Goal: Task Accomplishment & Management: Use online tool/utility

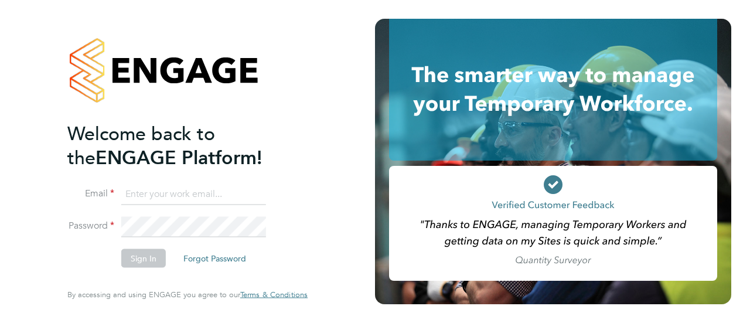
type input "[PERSON_NAME][EMAIL_ADDRESS][DOMAIN_NAME]"
click at [129, 258] on button "Sign In" at bounding box center [143, 258] width 45 height 19
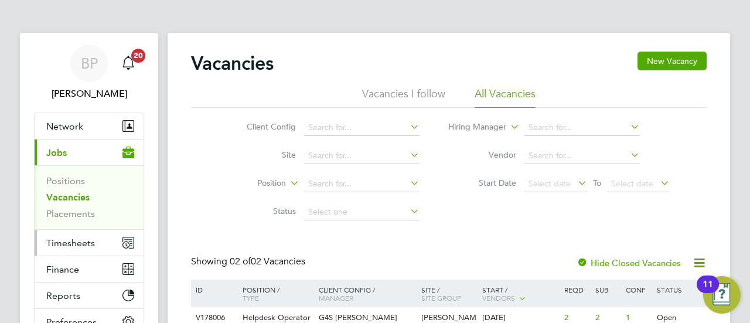
click at [69, 245] on span "Timesheets" at bounding box center [70, 242] width 49 height 11
click at [71, 248] on button "Timesheets" at bounding box center [89, 243] width 109 height 26
click at [84, 237] on span "Timesheets" at bounding box center [70, 242] width 49 height 11
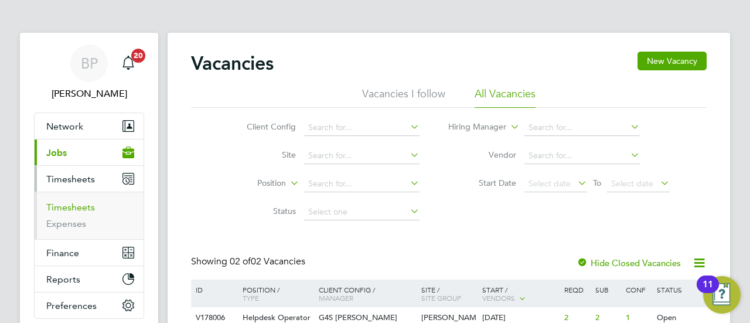
click at [90, 204] on link "Timesheets" at bounding box center [70, 207] width 49 height 11
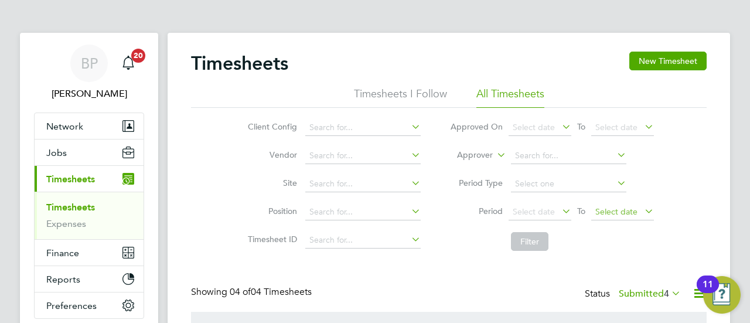
click at [624, 213] on span "Select date" at bounding box center [616, 211] width 42 height 11
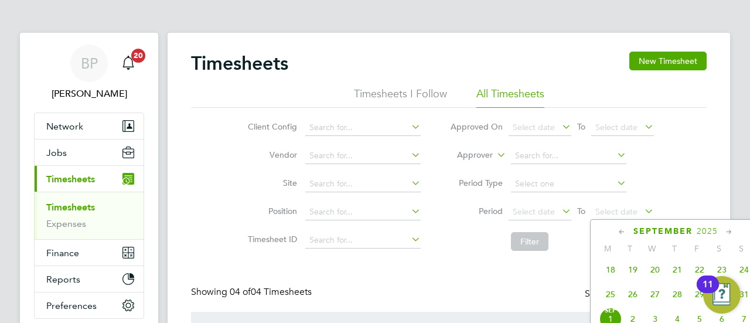
click at [702, 181] on div "Client Config Vendor Site Position Timesheet ID Approved On Select date To Sele…" at bounding box center [449, 182] width 516 height 149
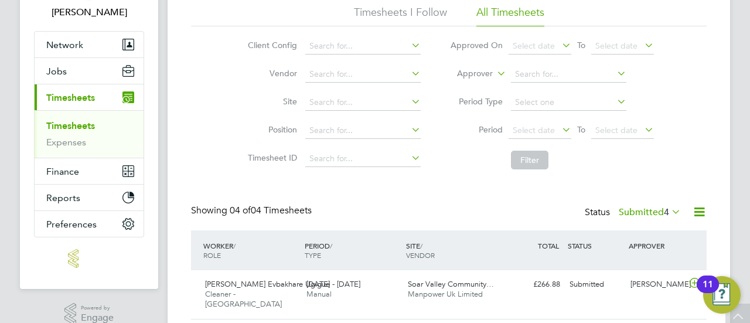
scroll to position [94, 0]
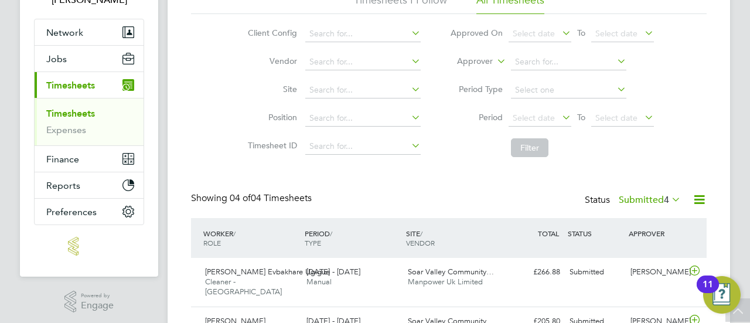
click at [642, 115] on icon at bounding box center [642, 117] width 0 height 16
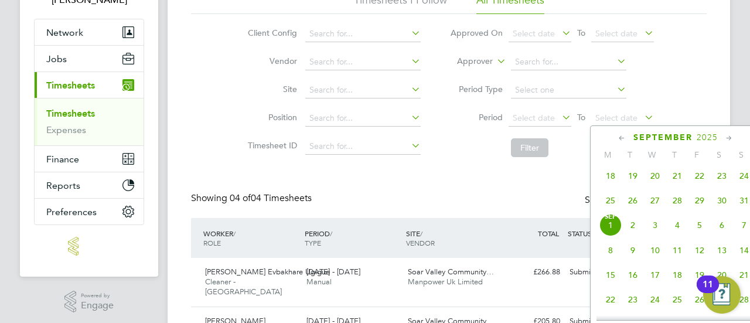
click at [745, 203] on span "31" at bounding box center [744, 200] width 22 height 22
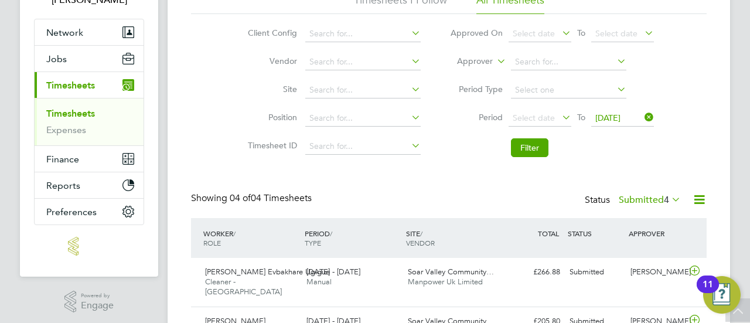
click at [559, 116] on icon at bounding box center [559, 117] width 0 height 16
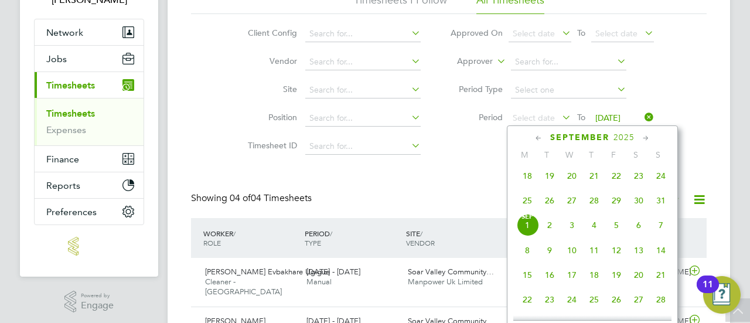
click at [528, 210] on span "25" at bounding box center [527, 200] width 22 height 22
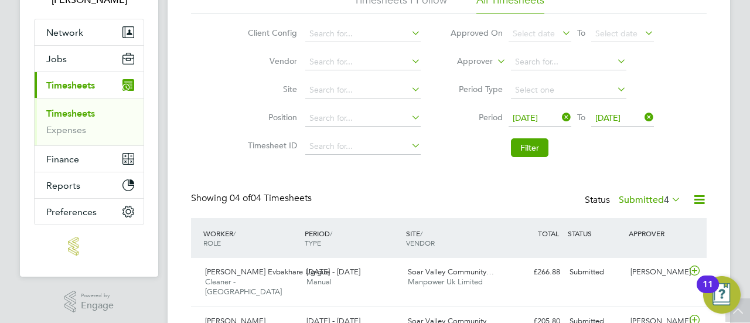
click at [665, 152] on li "Filter" at bounding box center [551, 147] width 233 height 30
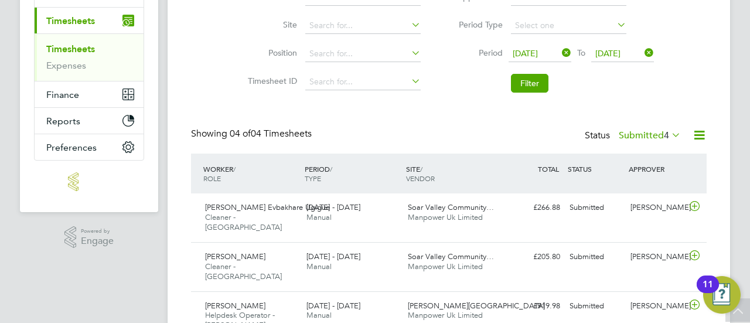
scroll to position [164, 0]
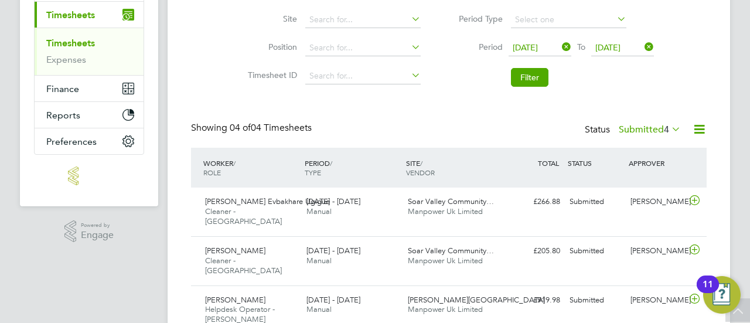
click at [650, 129] on label "Submitted 4" at bounding box center [650, 130] width 62 height 12
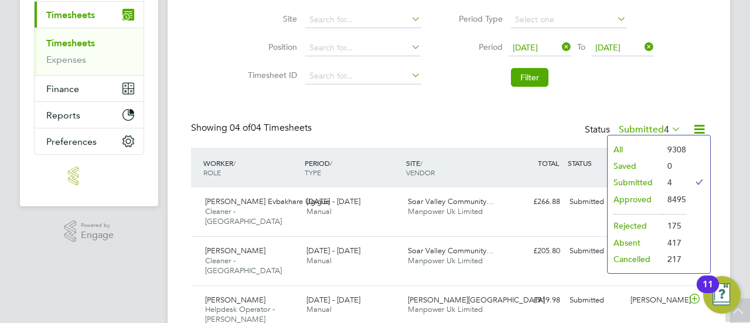
click at [439, 122] on div "Showing 04 of 04 Timesheets Status Submitted 4" at bounding box center [449, 135] width 516 height 26
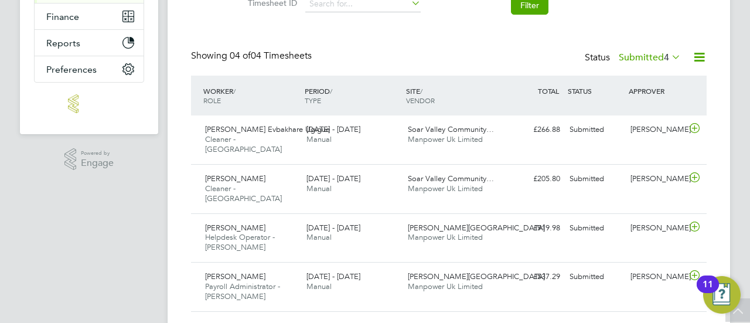
scroll to position [246, 0]
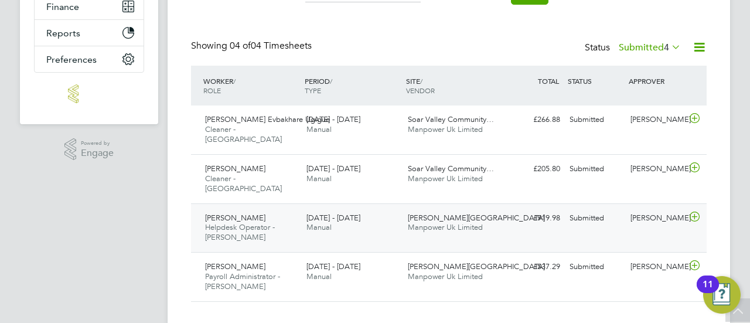
click at [239, 222] on span "Helpdesk Operator - Churchill" at bounding box center [240, 232] width 70 height 20
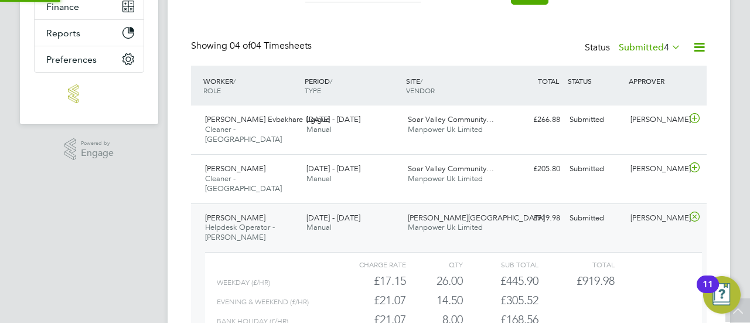
scroll to position [20, 114]
click at [728, 142] on div "Timesheets New Timesheet Timesheets I Follow All Timesheets Client Config Vendo…" at bounding box center [449, 129] width 562 height 685
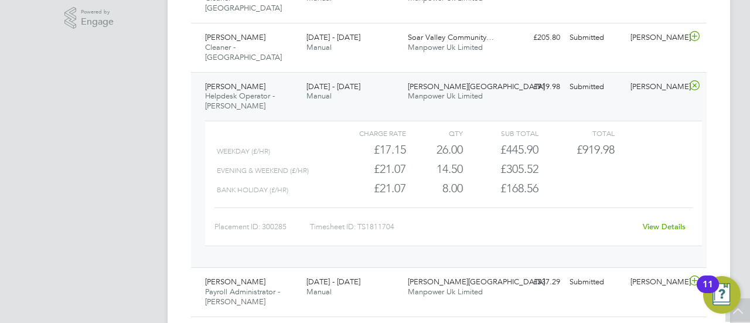
scroll to position [392, 0]
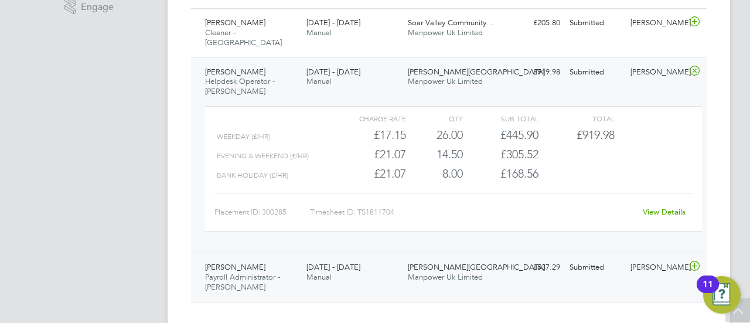
click at [244, 262] on span "Ethan Barlett" at bounding box center [235, 267] width 60 height 10
